Goal: Register for event/course

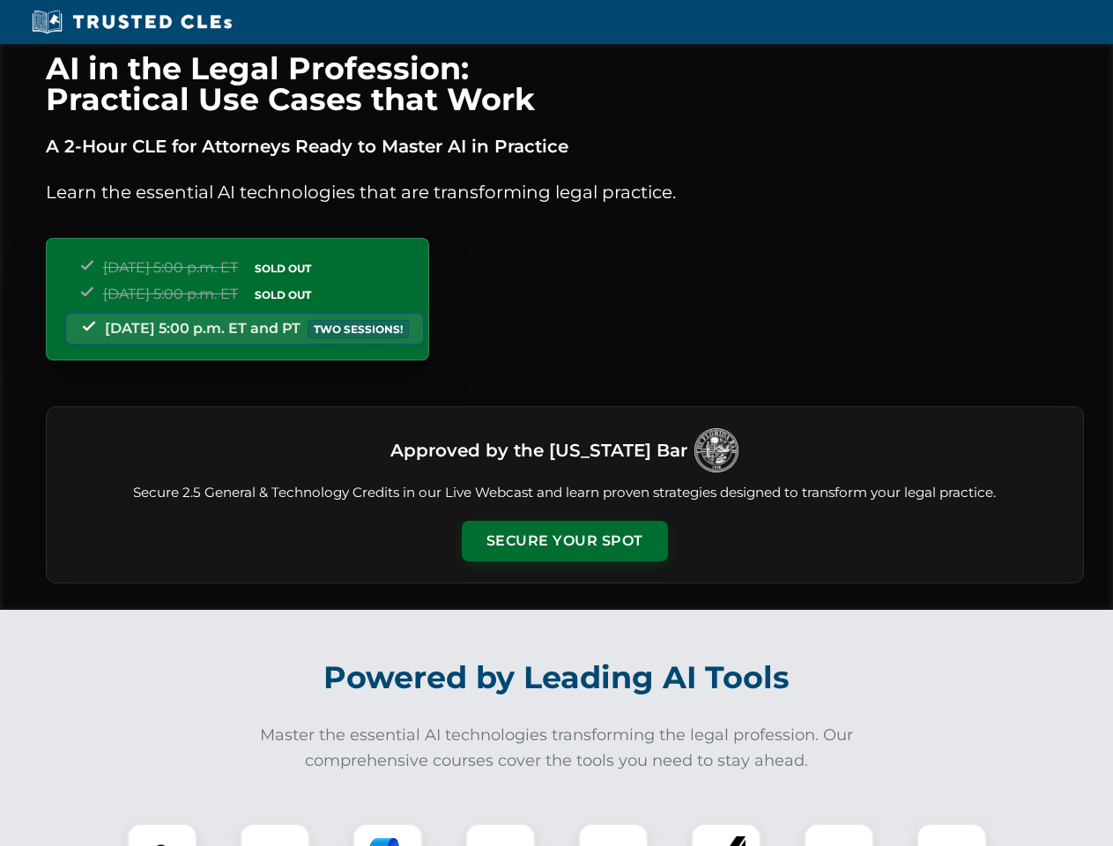
click at [564, 541] on button "Secure Your Spot" at bounding box center [565, 541] width 206 height 41
click at [162, 835] on img at bounding box center [162, 858] width 51 height 51
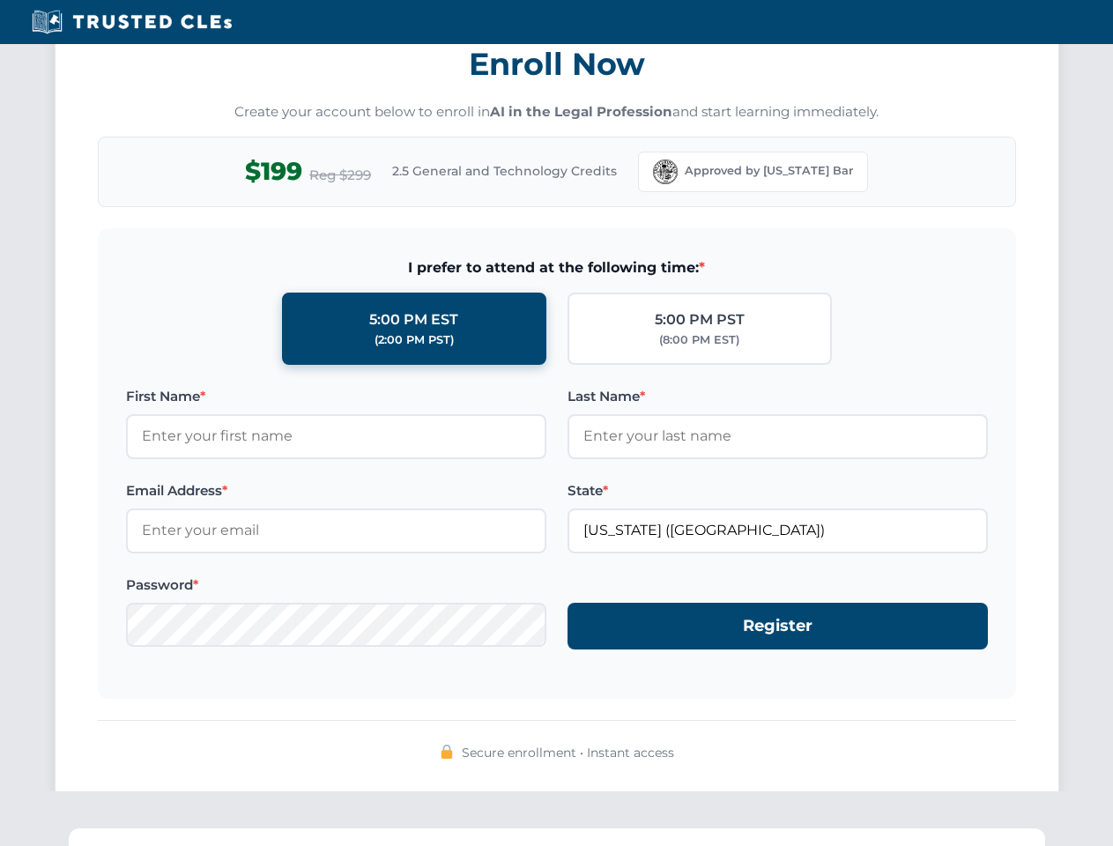
scroll to position [1730, 0]
